Goal: Task Accomplishment & Management: Complete application form

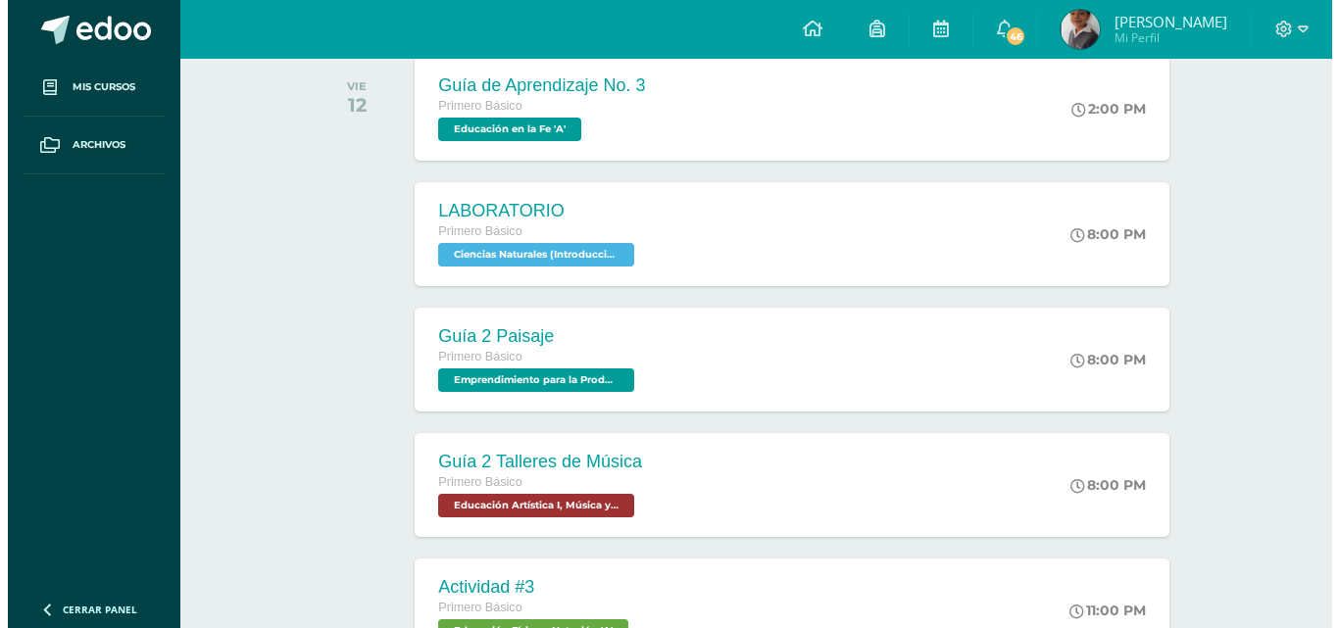
scroll to position [613, 0]
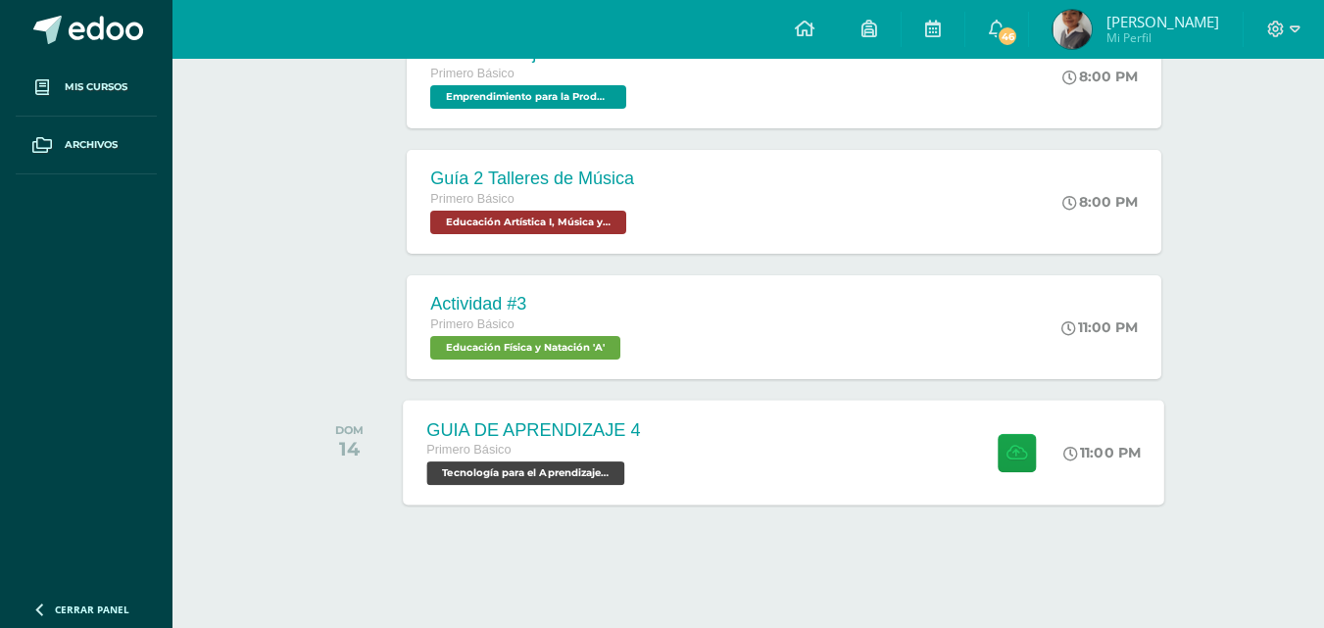
click at [634, 473] on div "Primero Básico Tecnología para el Aprendizaje y la Comunicación (Informática) '…" at bounding box center [534, 462] width 214 height 45
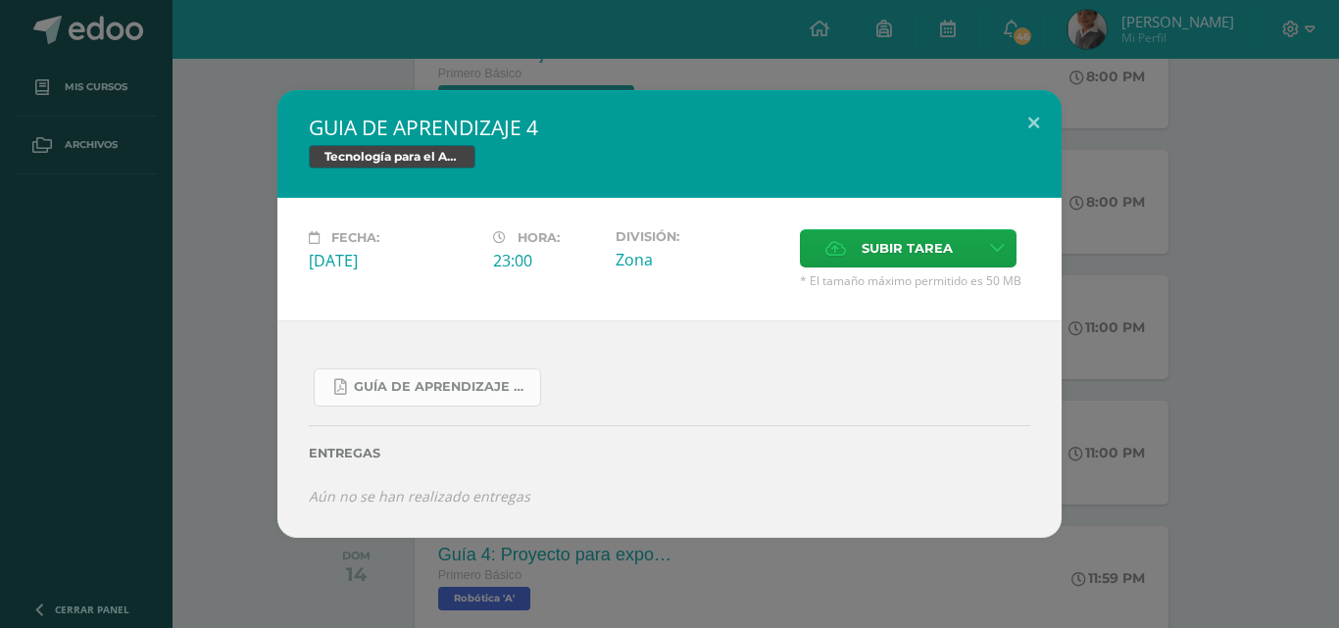
click at [493, 374] on link "Guía De Aprendizaje 4.pdf" at bounding box center [427, 387] width 227 height 38
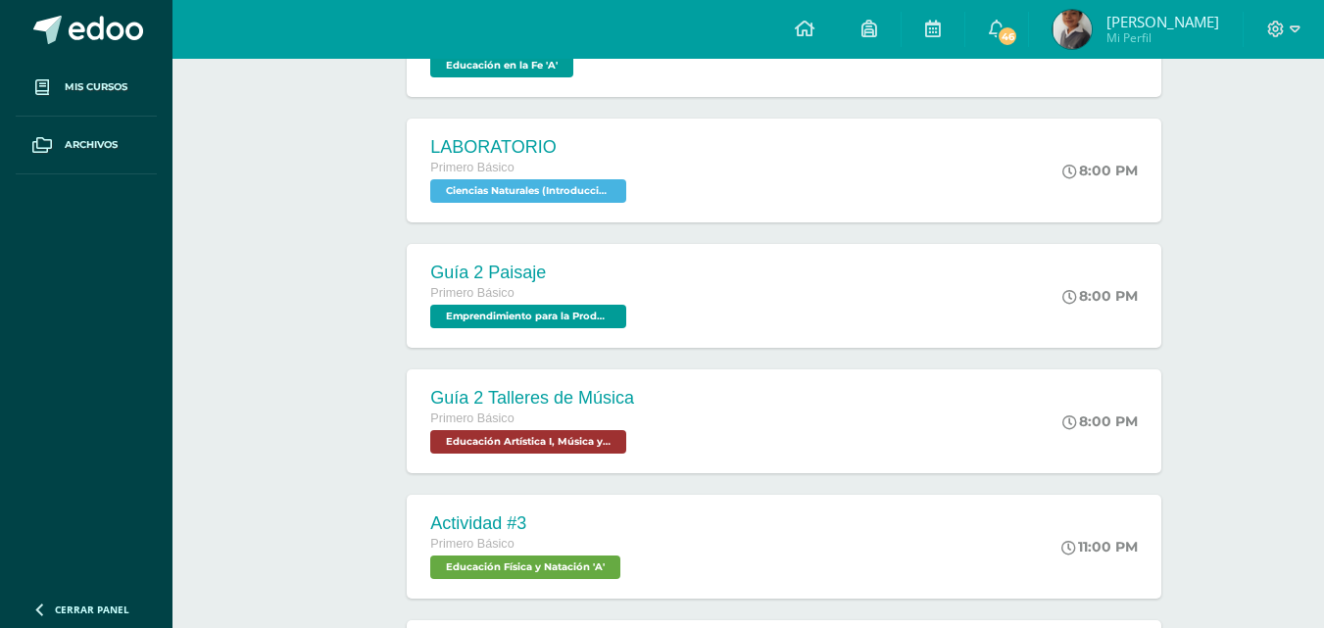
scroll to position [613, 0]
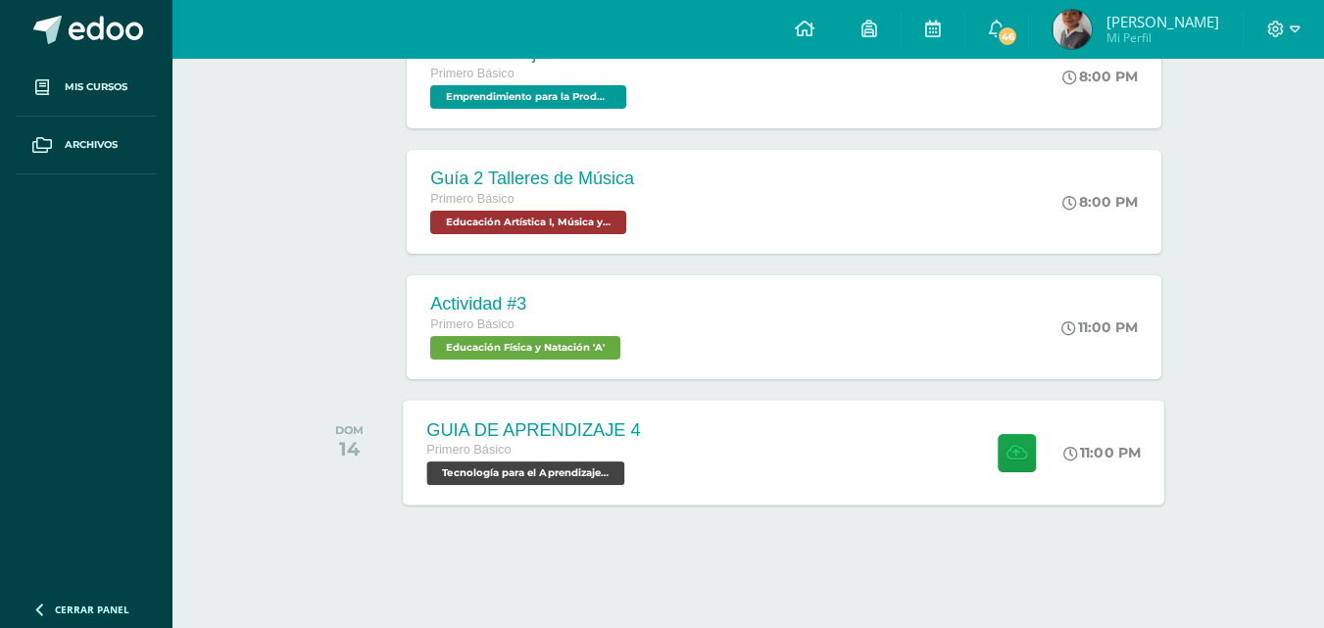
click at [926, 428] on div "GUIA DE APRENDIZAJE 4 Primero Básico Tecnología para el Aprendizaje y la Comuni…" at bounding box center [784, 452] width 761 height 105
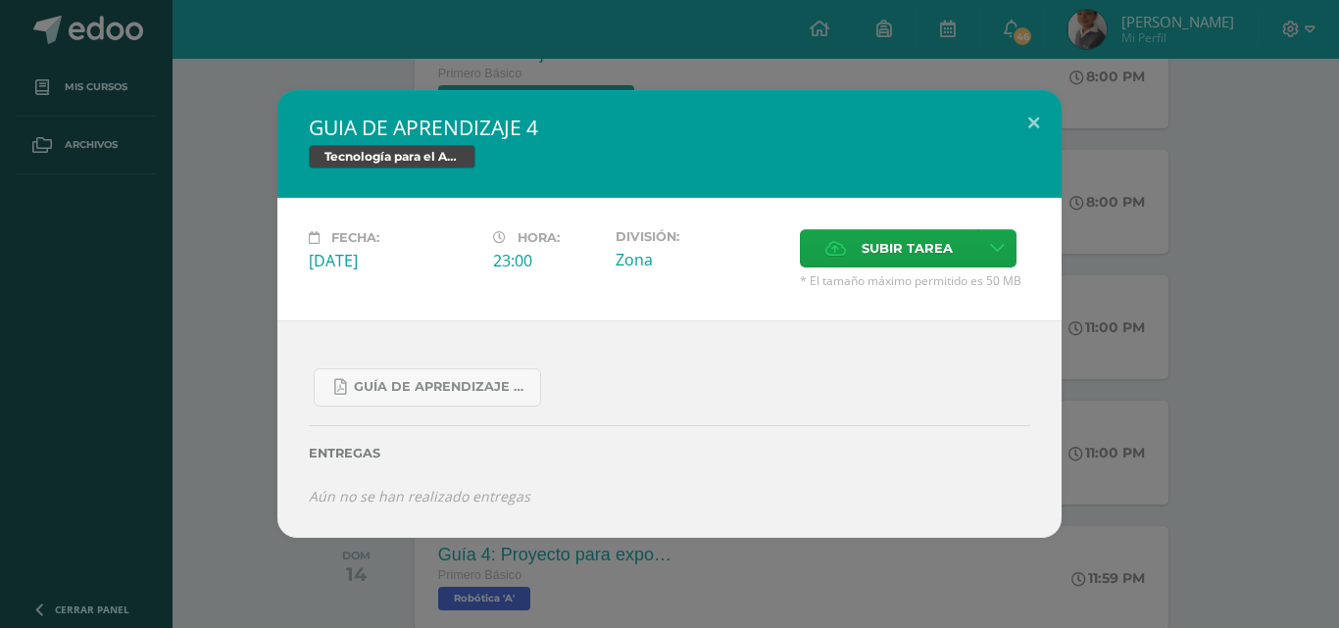
click at [877, 225] on div "Fecha: [DATE] Hora: 23:00 División: Zona Subir tarea Cancelar" at bounding box center [669, 259] width 784 height 123
click at [875, 236] on span "Subir tarea" at bounding box center [906, 248] width 91 height 36
click at [0, 0] on input "Subir tarea" at bounding box center [0, 0] width 0 height 0
click at [904, 245] on span "Subir tarea" at bounding box center [906, 248] width 91 height 36
click at [0, 0] on input "Subir tarea" at bounding box center [0, 0] width 0 height 0
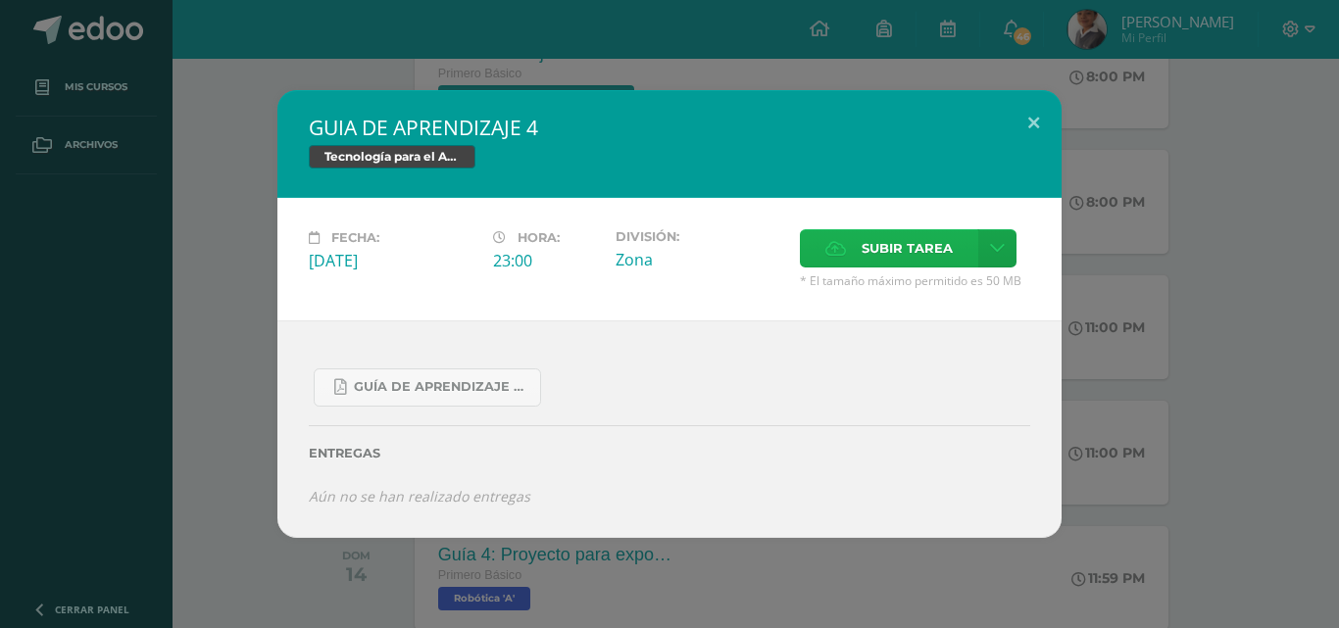
click at [844, 245] on icon at bounding box center [835, 248] width 21 height 13
click at [0, 0] on input "Subir tarea" at bounding box center [0, 0] width 0 height 0
click at [900, 240] on span "Subir tarea" at bounding box center [906, 248] width 91 height 36
click at [0, 0] on input "Subir tarea" at bounding box center [0, 0] width 0 height 0
click at [1022, 131] on button at bounding box center [1033, 123] width 56 height 67
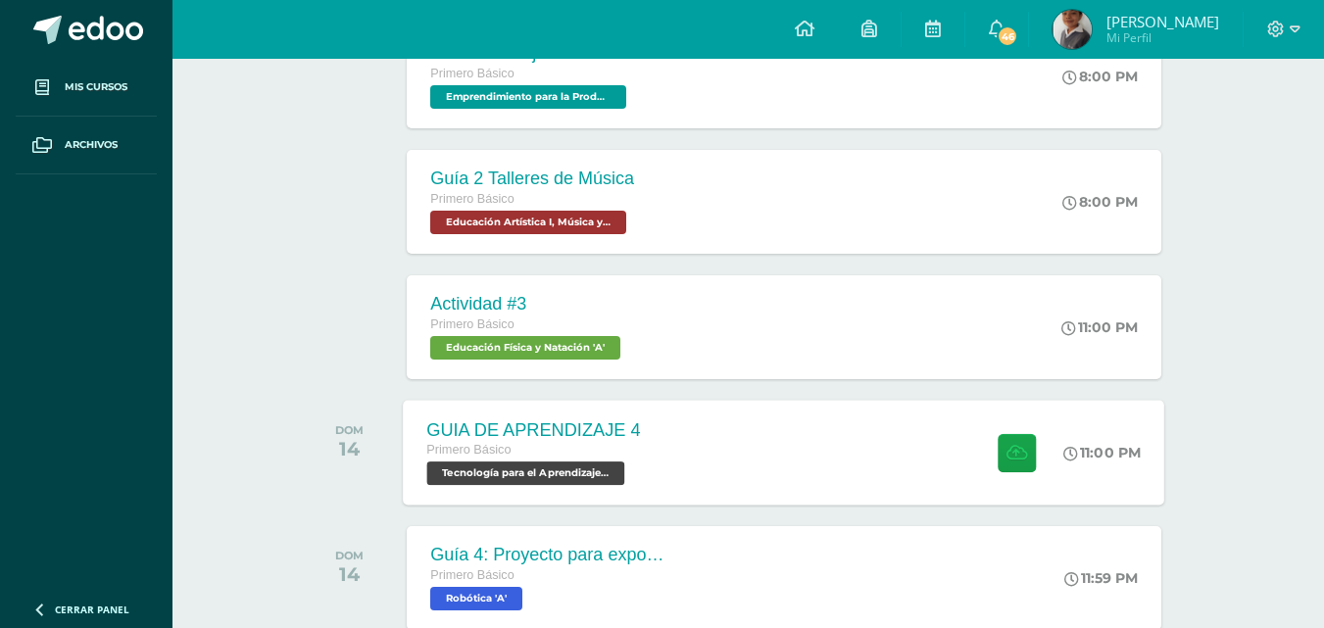
click at [671, 454] on div "GUIA DE APRENDIZAJE 4 Primero Básico Tecnología para el Aprendizaje y la Comuni…" at bounding box center [784, 452] width 761 height 105
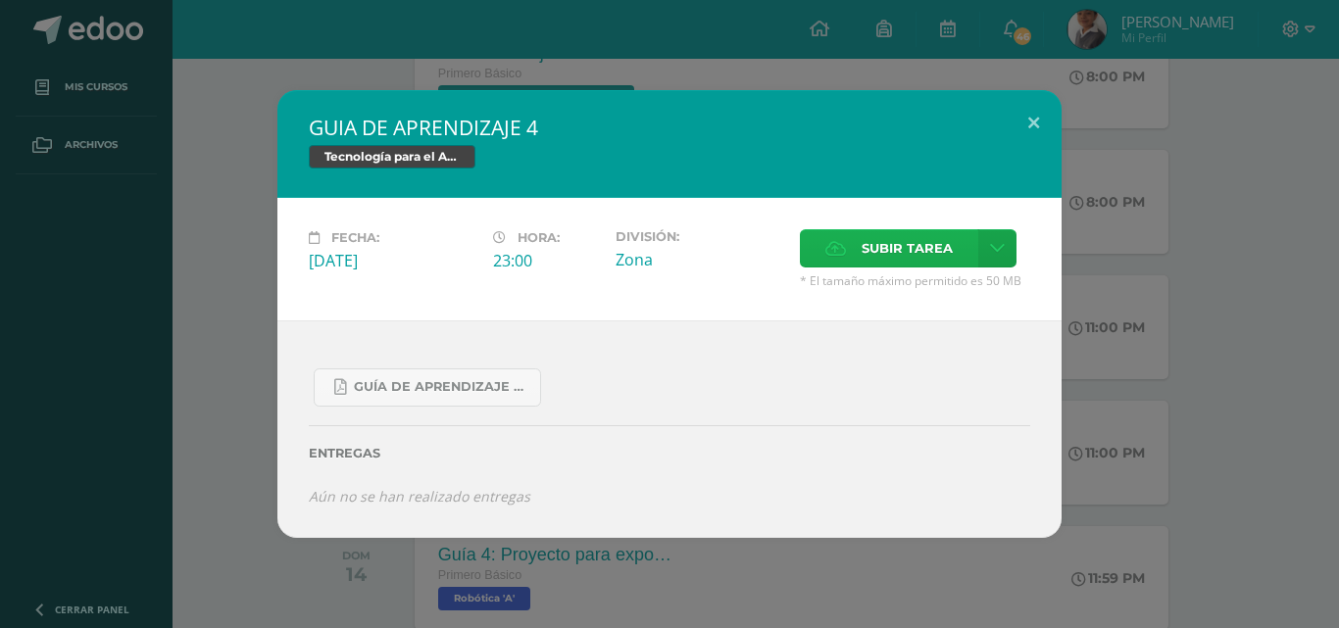
click at [861, 264] on span "Subir tarea" at bounding box center [906, 248] width 91 height 36
click at [0, 0] on input "Subir tarea" at bounding box center [0, 0] width 0 height 0
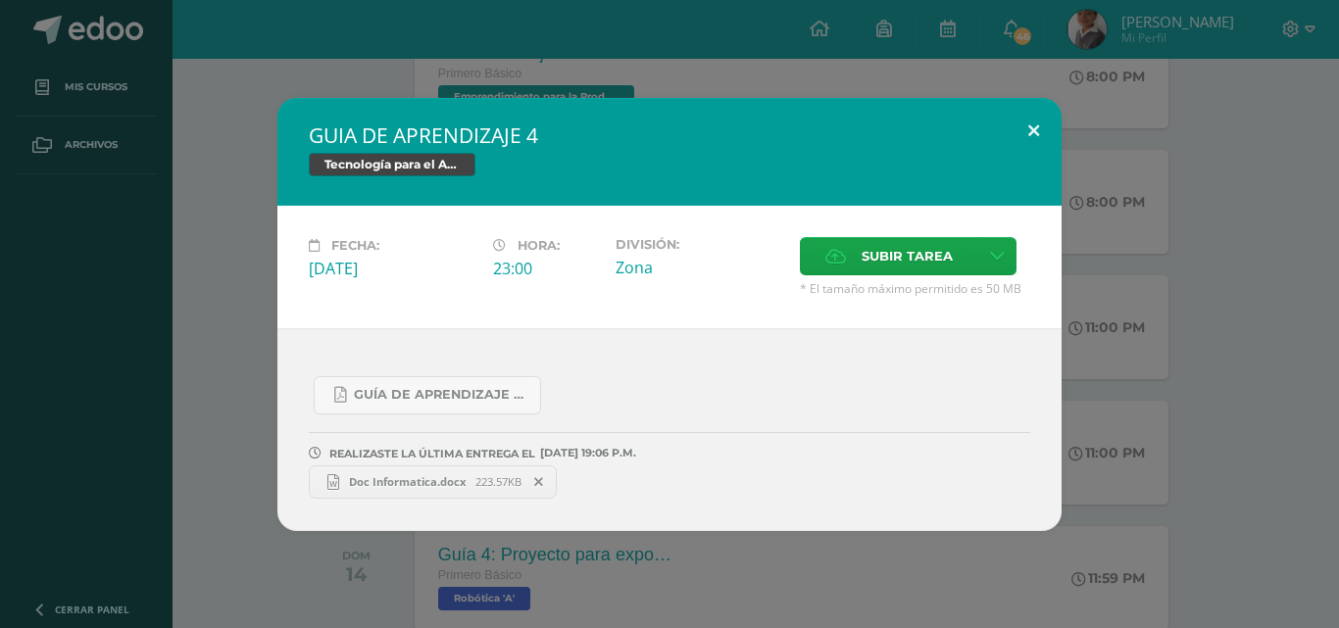
click at [1016, 138] on button at bounding box center [1033, 131] width 56 height 67
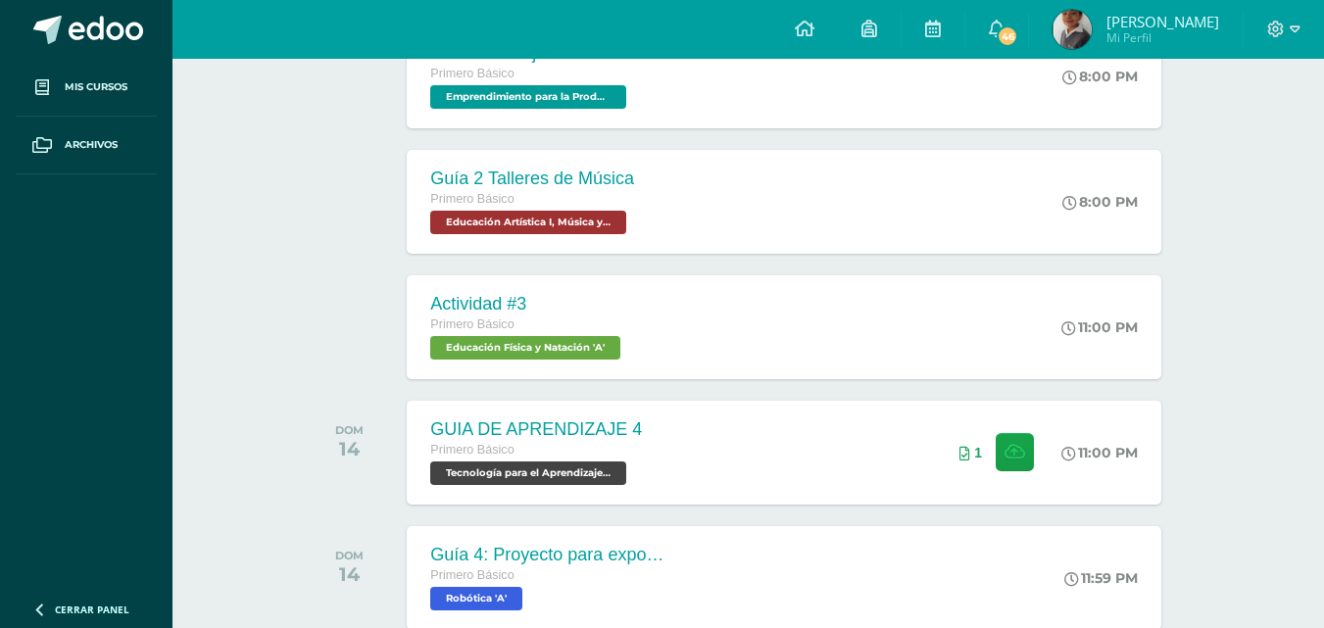
scroll to position [1366, 0]
